Goal: Information Seeking & Learning: Learn about a topic

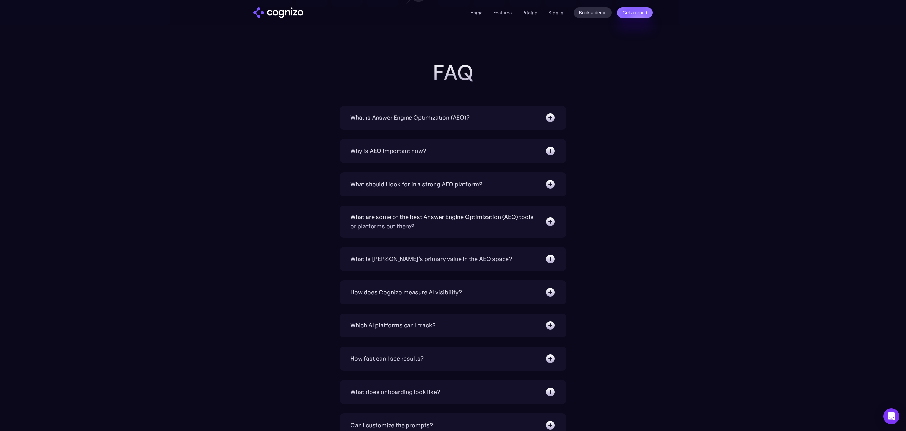
scroll to position [2213, 0]
click at [525, 15] on link "Pricing" at bounding box center [529, 13] width 15 height 6
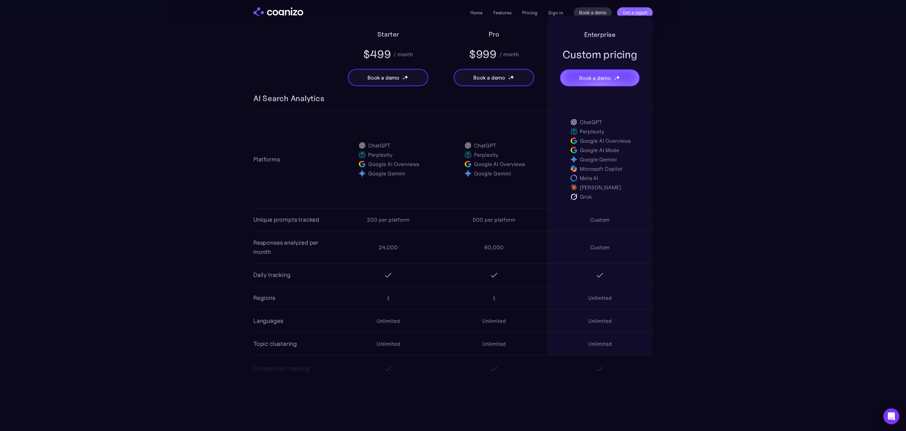
scroll to position [442, 0]
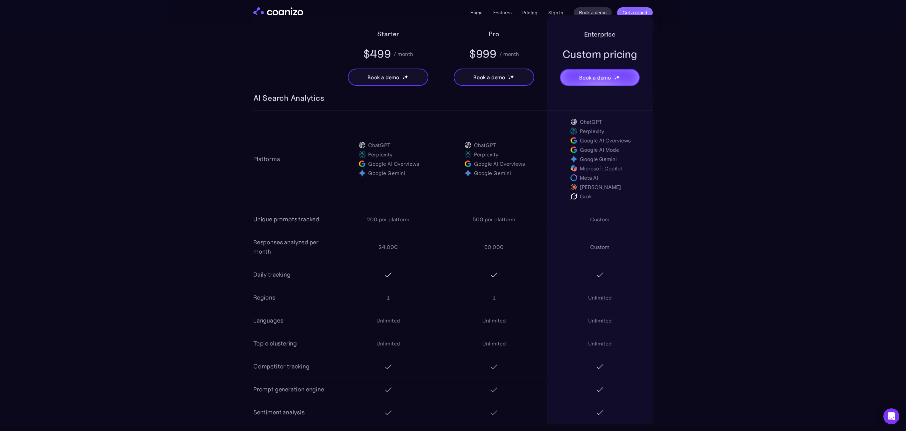
click at [327, 217] on div "Unique prompts tracked 200 per platform 500 per platform Custom" at bounding box center [452, 219] width 399 height 23
click at [386, 218] on div "200 per platform" at bounding box center [388, 219] width 43 height 8
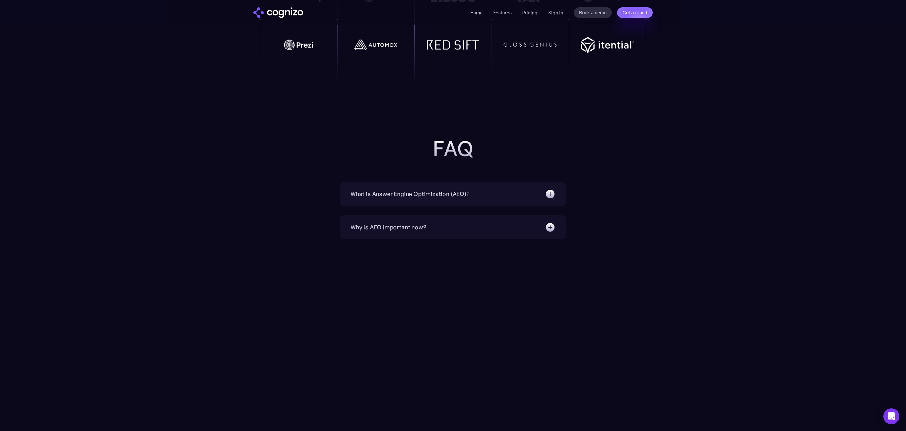
scroll to position [1571, 0]
